Goal: Task Accomplishment & Management: Complete application form

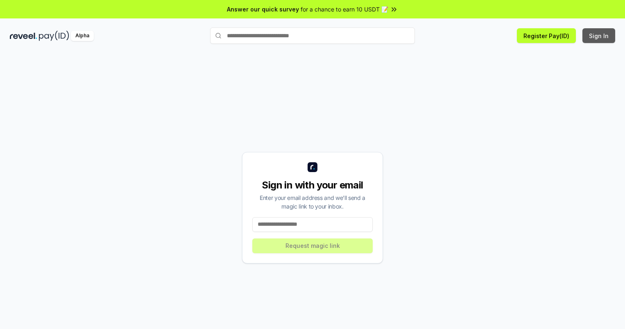
click at [600, 36] on button "Sign In" at bounding box center [599, 35] width 33 height 15
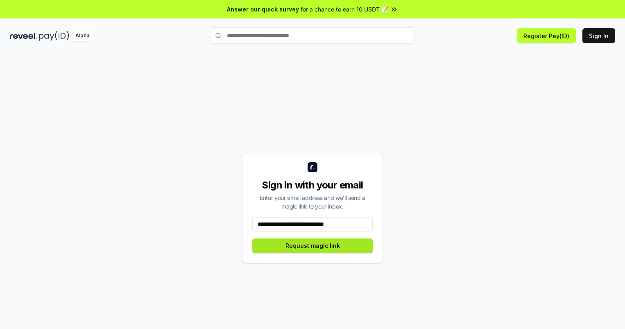
type input "**********"
click at [313, 245] on button "Request magic link" at bounding box center [312, 245] width 120 height 15
